Goal: Information Seeking & Learning: Learn about a topic

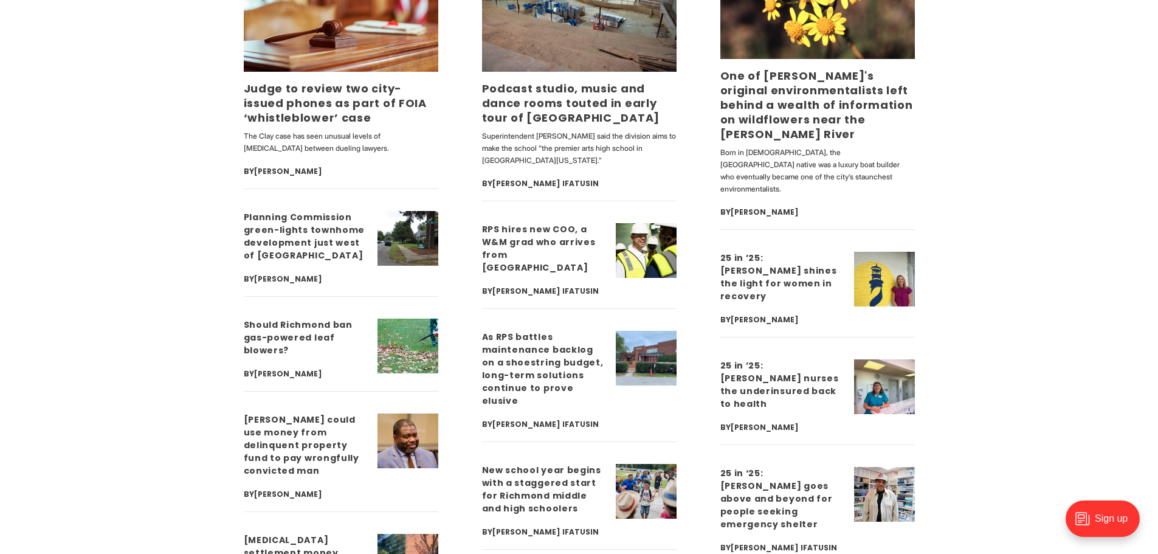
scroll to position [3282, 0]
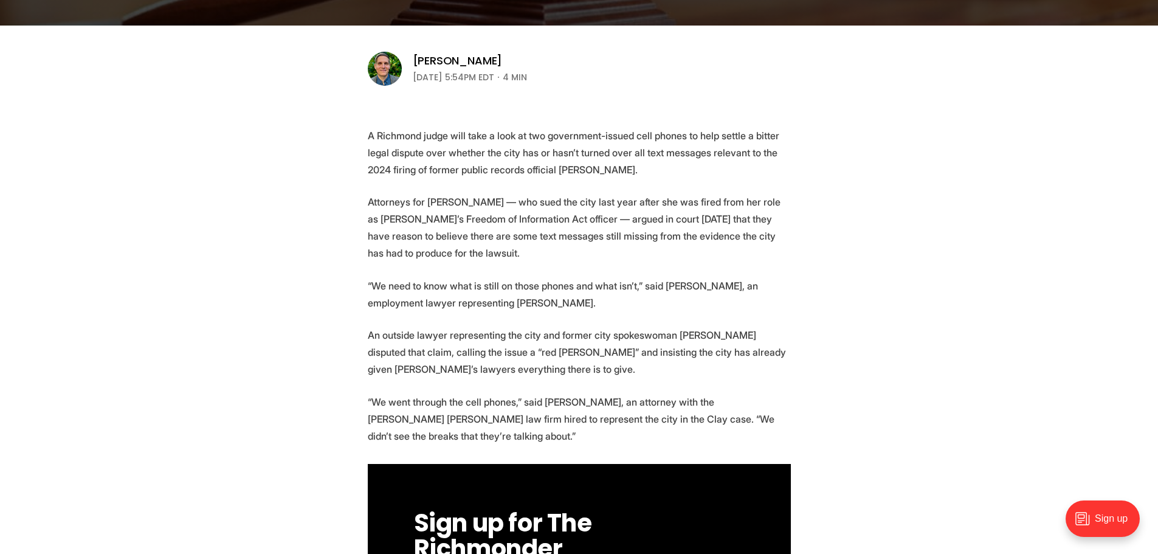
scroll to position [486, 0]
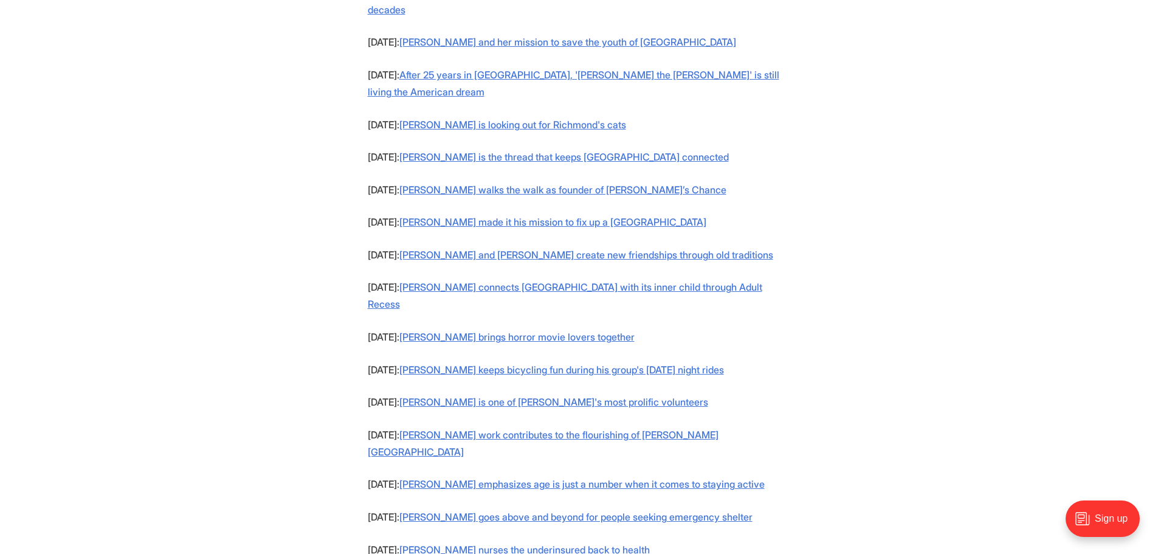
scroll to position [1155, 0]
